Goal: Information Seeking & Learning: Learn about a topic

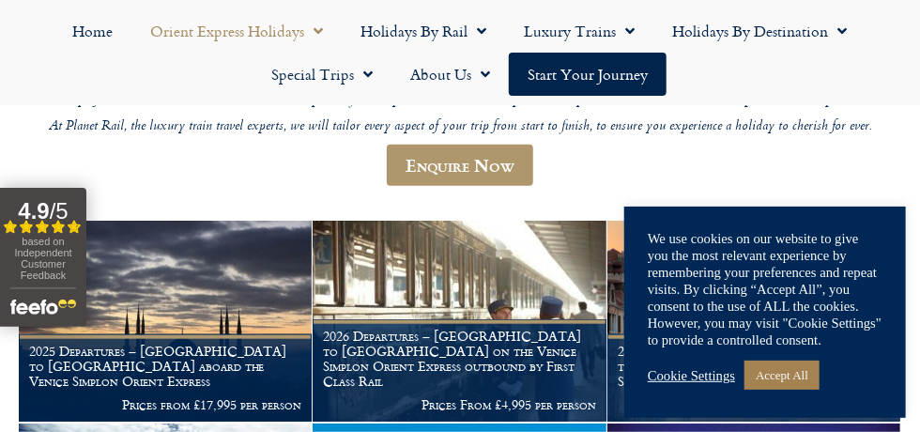
scroll to position [456, 0]
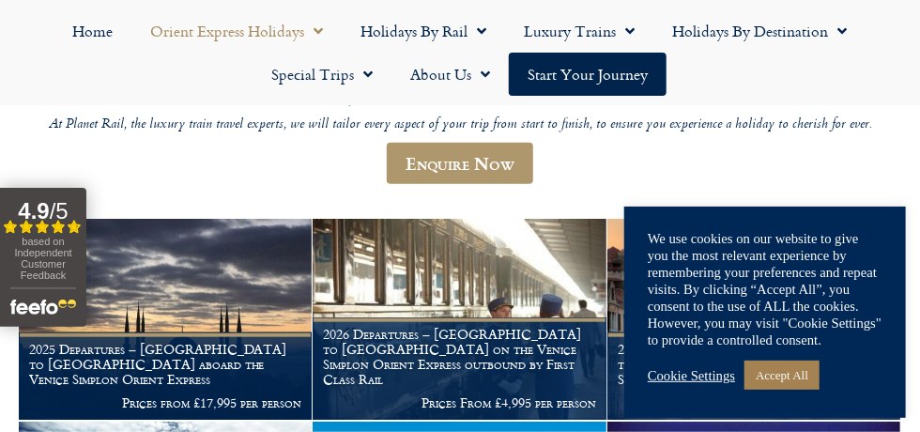
click at [796, 390] on link "Accept All" at bounding box center [781, 374] width 75 height 29
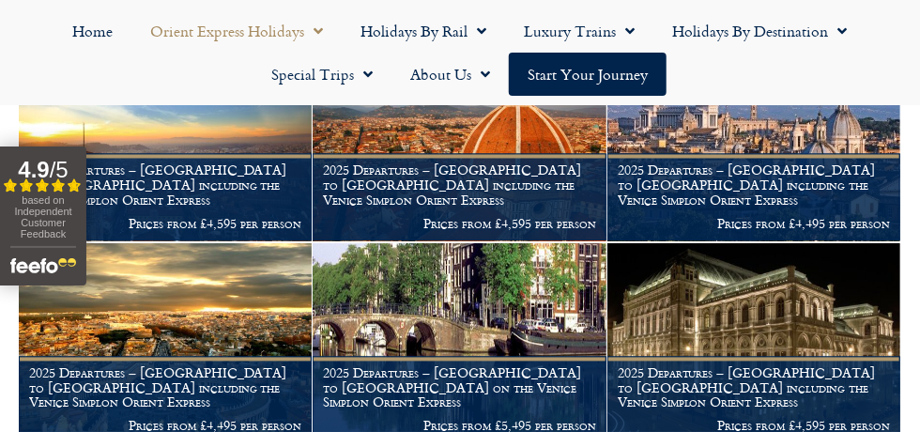
scroll to position [1034, 0]
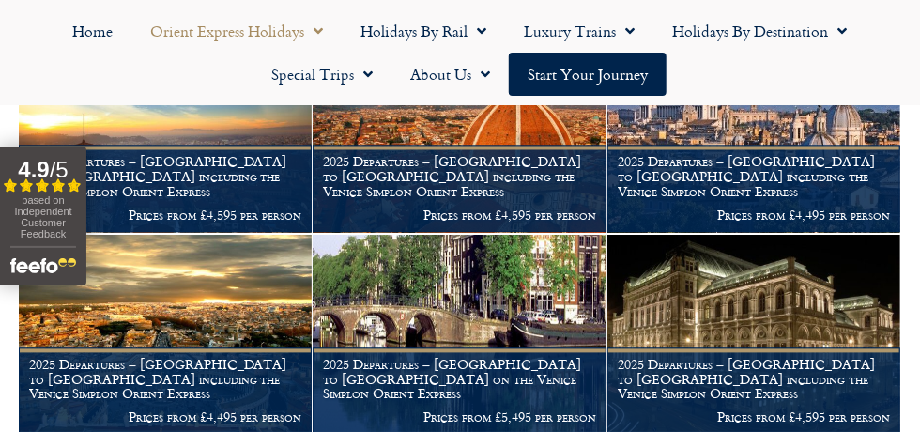
scroll to position [1116, 0]
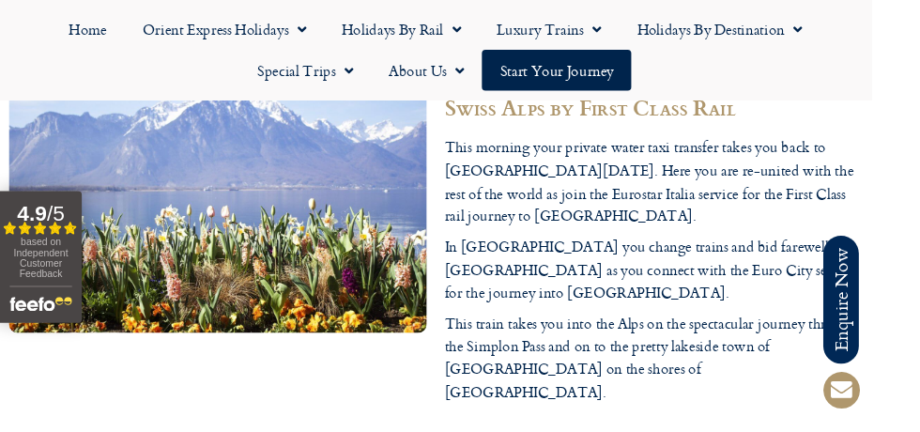
scroll to position [4764, 0]
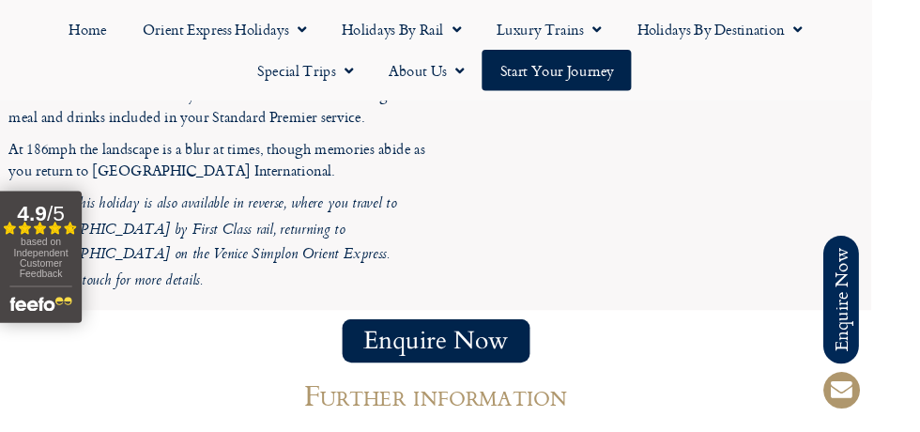
scroll to position [5649, 0]
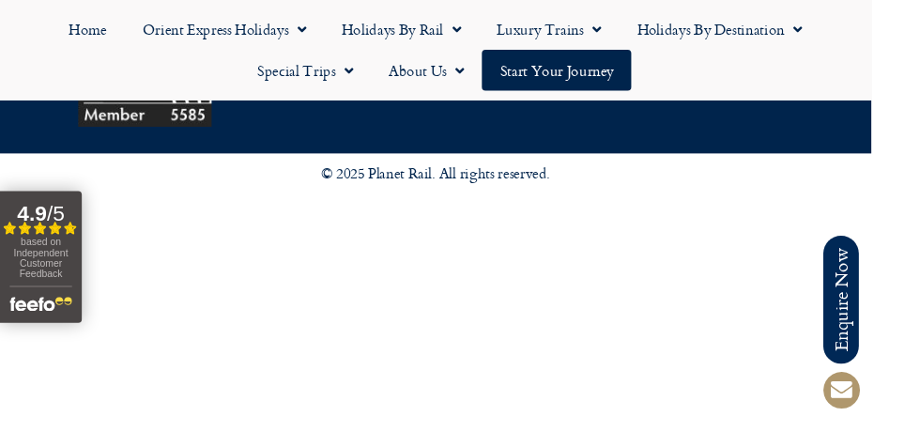
scroll to position [7394, 0]
